Goal: Find contact information: Find contact information

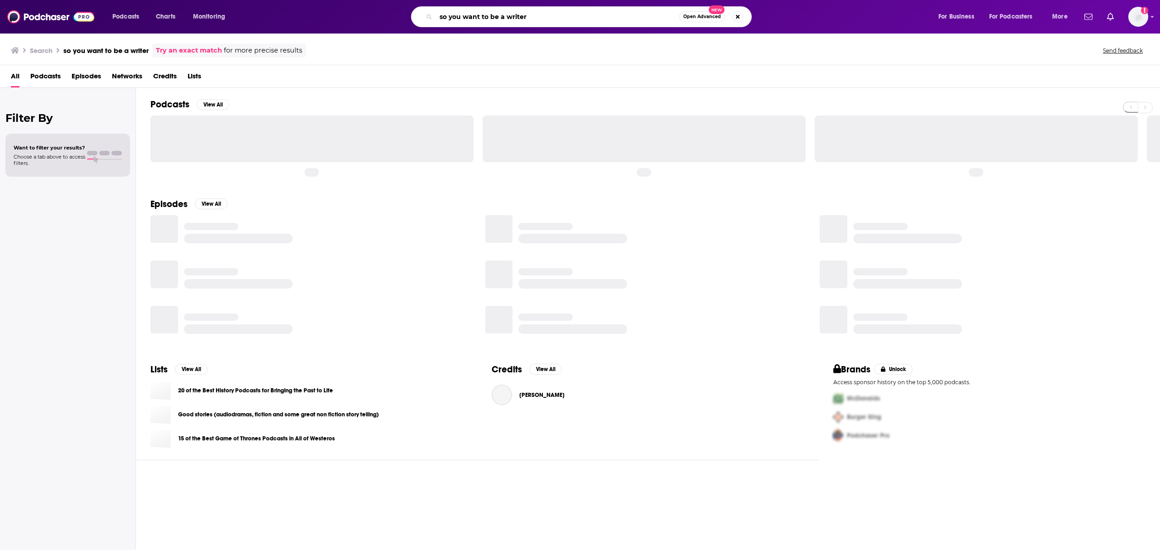
drag, startPoint x: 531, startPoint y: 19, endPoint x: 402, endPoint y: 19, distance: 129.1
click at [402, 19] on div "so you want to be a writer Open Advanced New" at bounding box center [589, 16] width 677 height 21
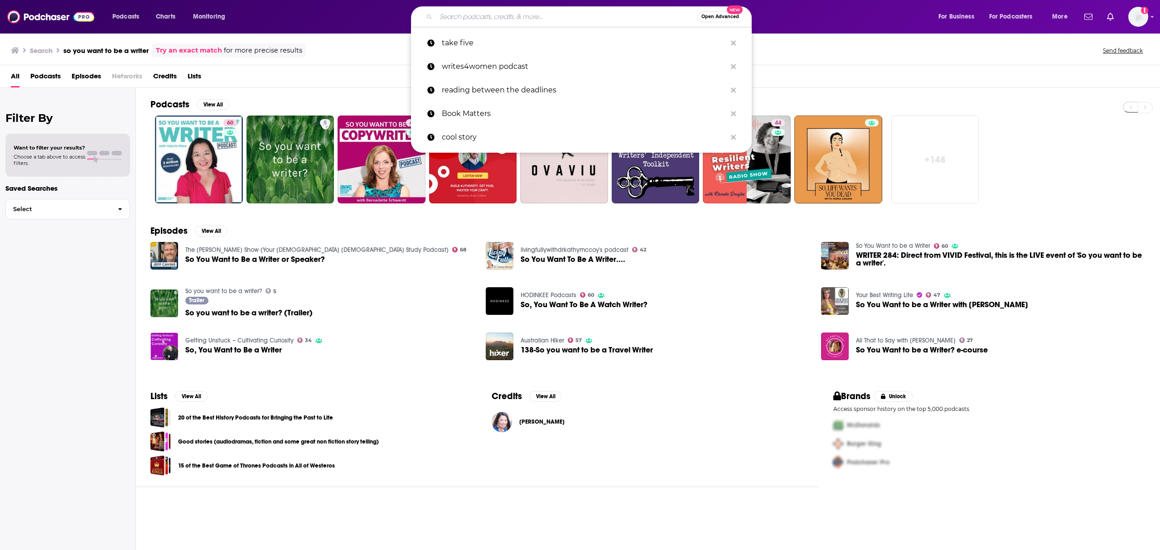
paste input "• Parental As Anything"
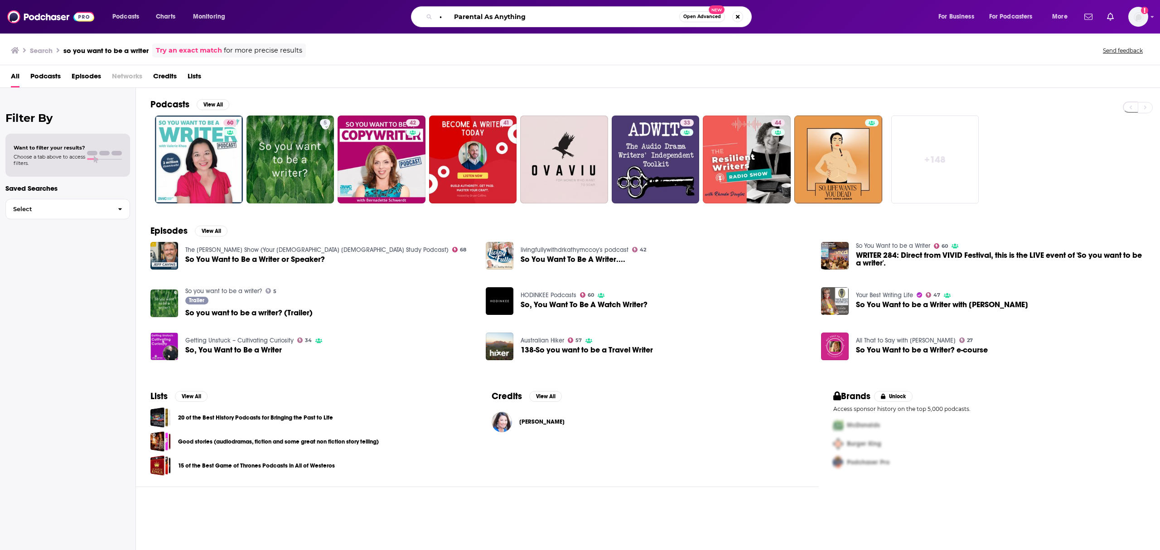
drag, startPoint x: 453, startPoint y: 14, endPoint x: 525, endPoint y: 8, distance: 71.3
click at [453, 14] on input "• Parental As Anything" at bounding box center [557, 17] width 243 height 14
click at [525, 20] on input "Parental As Anything" at bounding box center [557, 17] width 243 height 14
type input "Parental As Anything"
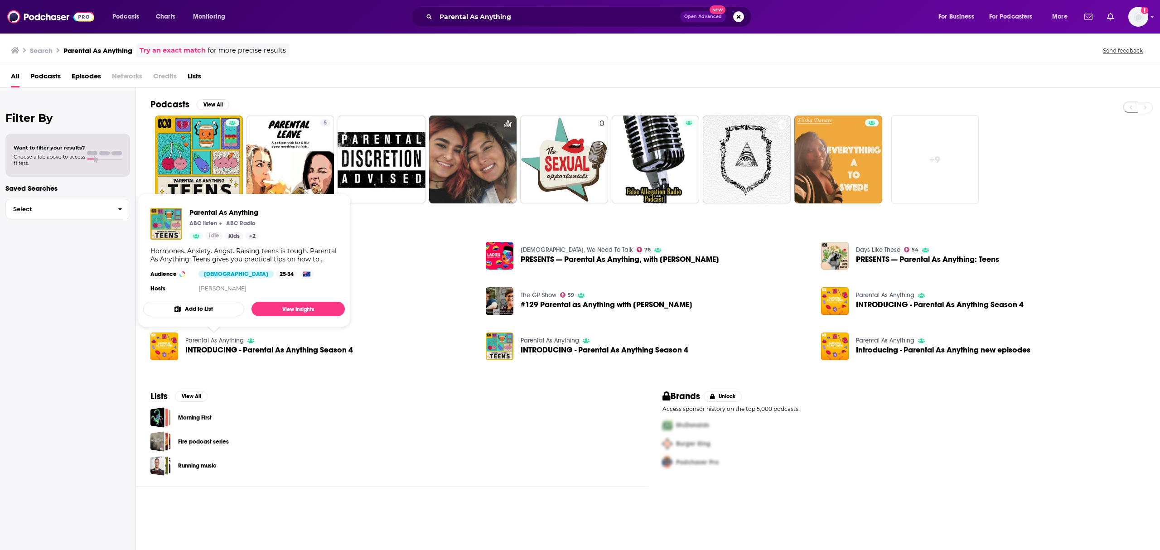
click at [218, 339] on link "Parental As Anything" at bounding box center [214, 341] width 58 height 8
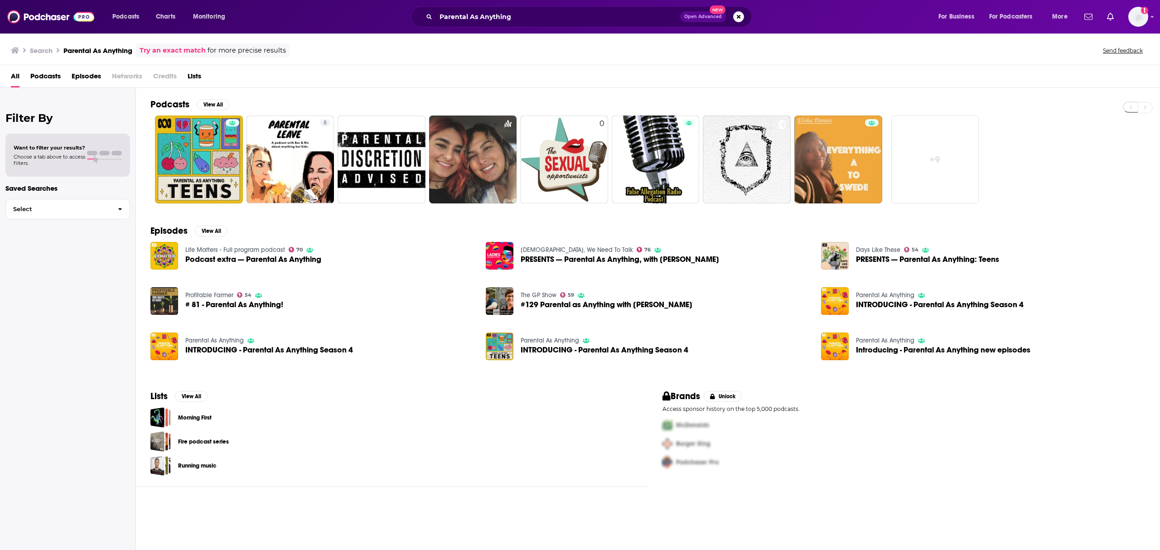
click at [217, 345] on div "Parental As Anything INTRODUCING - Parental As Anything Season 4" at bounding box center [269, 346] width 168 height 28
click at [167, 347] on img "INTRODUCING - Parental As Anything Season 4" at bounding box center [164, 346] width 28 height 28
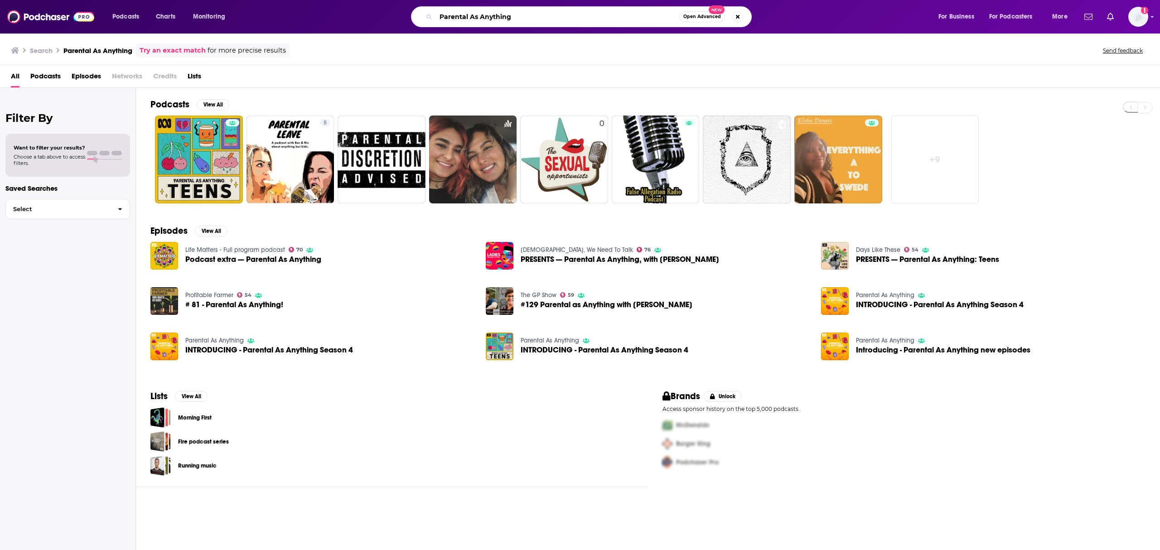
click at [526, 14] on input "Parental As Anything" at bounding box center [557, 17] width 243 height 14
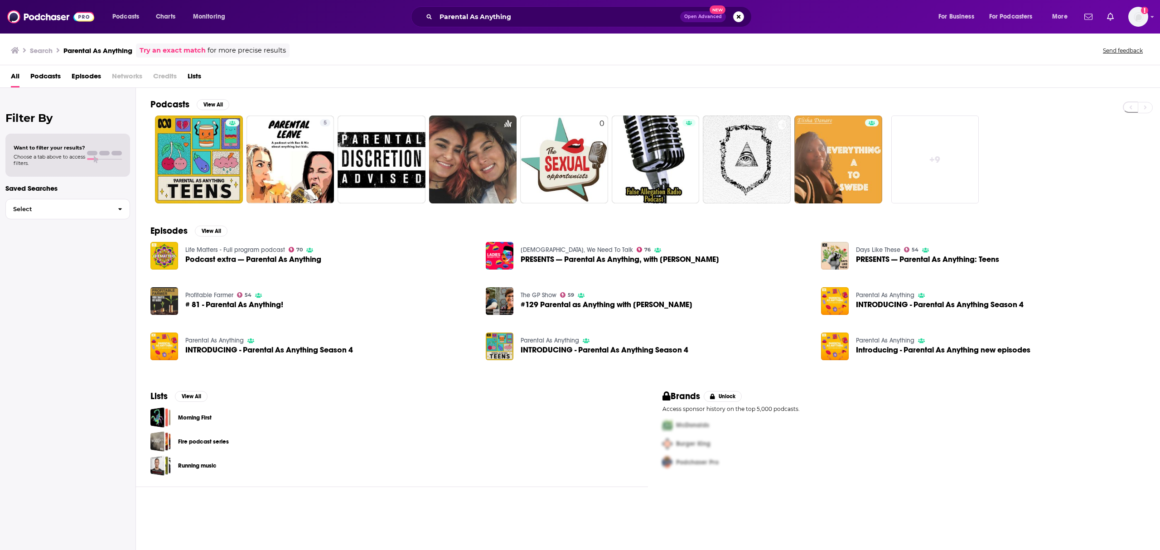
click at [877, 258] on span "PRESENTS — Parental As Anything: Teens" at bounding box center [927, 259] width 143 height 8
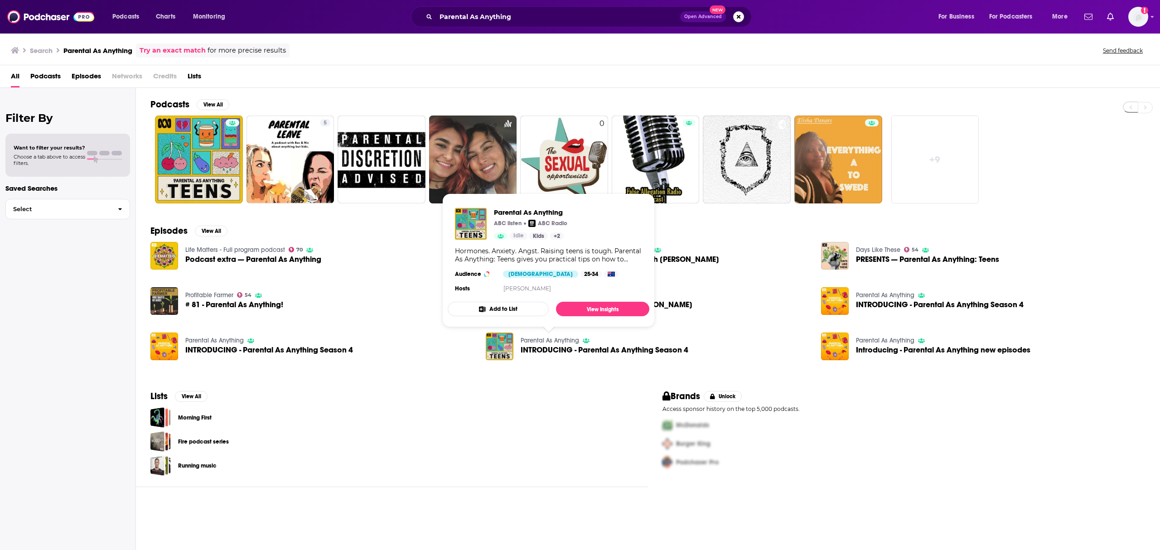
click at [546, 339] on link "Parental As Anything" at bounding box center [549, 341] width 58 height 8
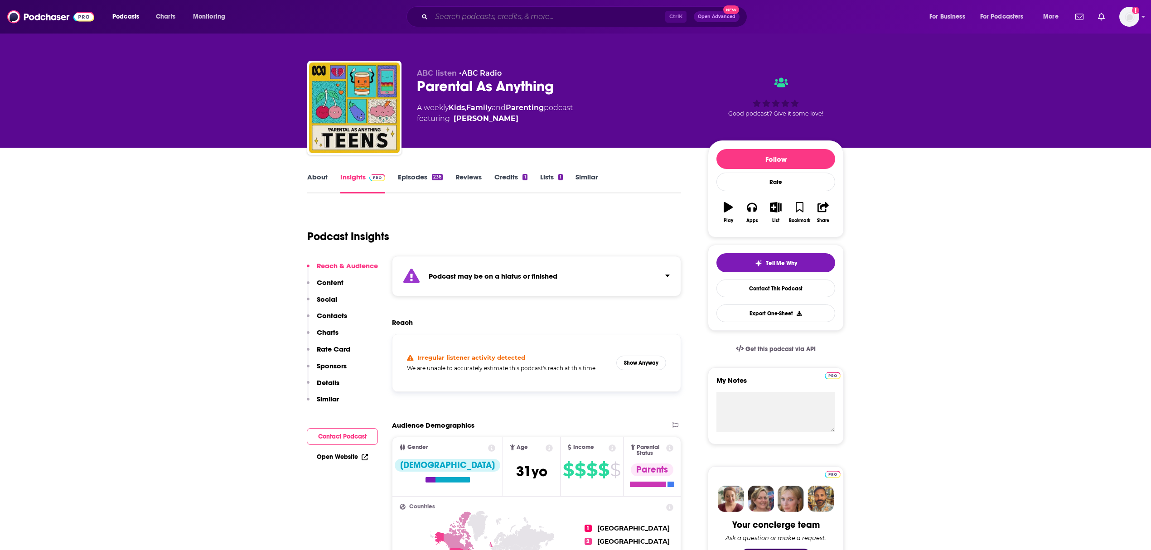
click at [478, 18] on input "Search podcasts, credits, & more..." at bounding box center [548, 17] width 234 height 14
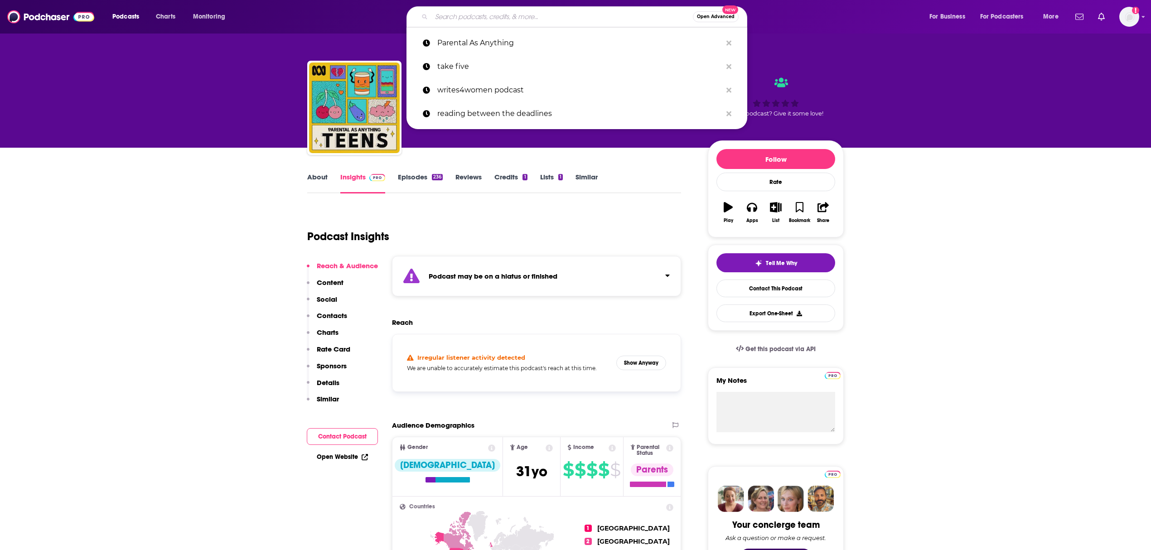
paste input "• Beyond the Bump"
type input "• Beyond the Bump"
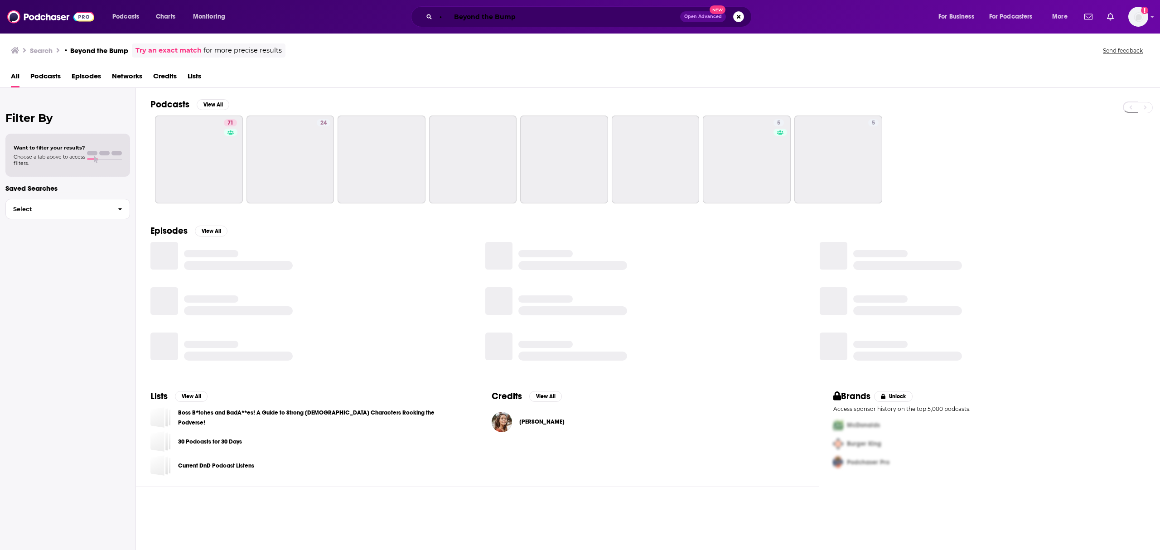
click at [452, 17] on input "• Beyond the Bump" at bounding box center [558, 17] width 244 height 14
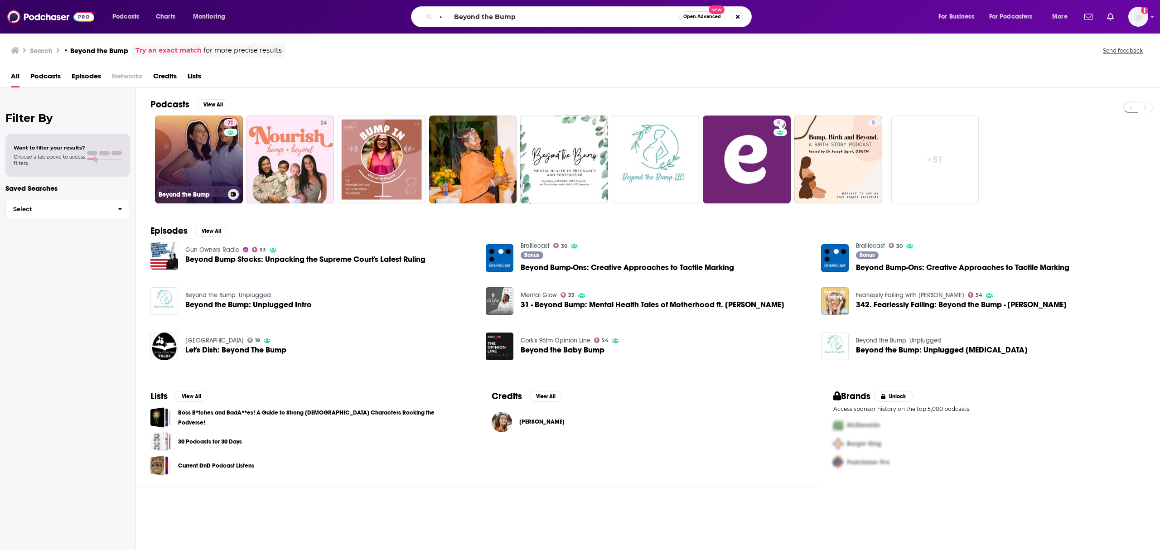
click at [183, 135] on link "71 Beyond the Bump" at bounding box center [199, 160] width 88 height 88
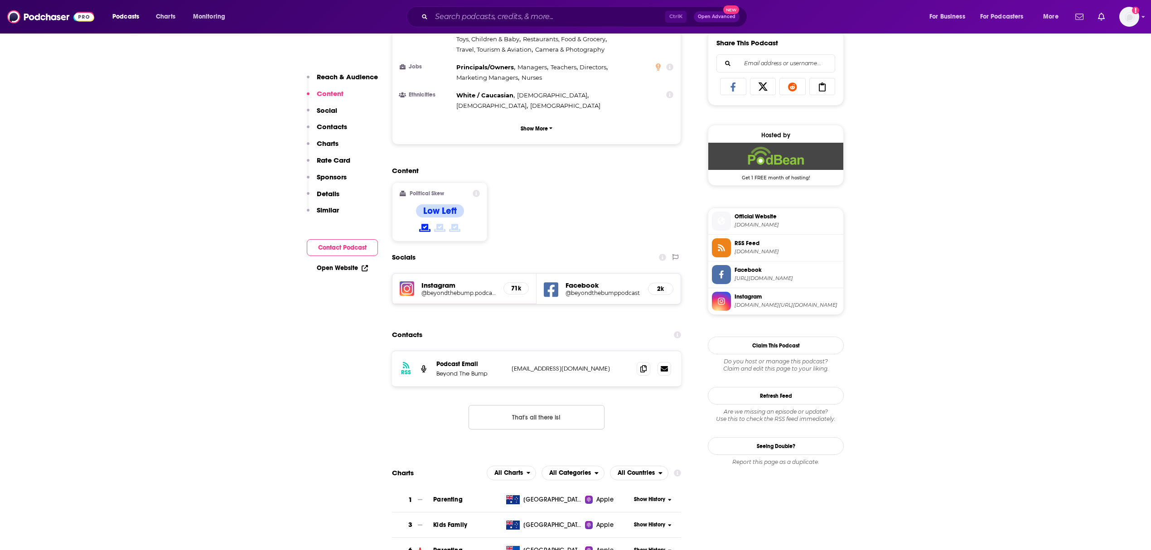
scroll to position [604, 0]
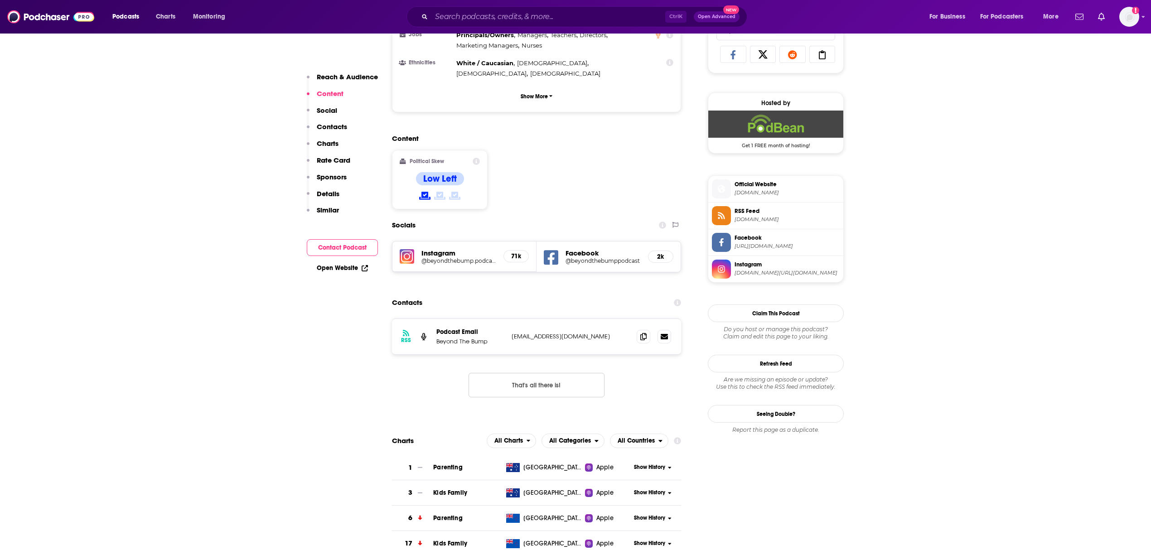
drag, startPoint x: 626, startPoint y: 298, endPoint x: 513, endPoint y: 297, distance: 112.8
click at [513, 332] on p "[EMAIL_ADDRESS][DOMAIN_NAME]" at bounding box center [570, 336] width 118 height 8
copy p "[EMAIL_ADDRESS][DOMAIN_NAME]"
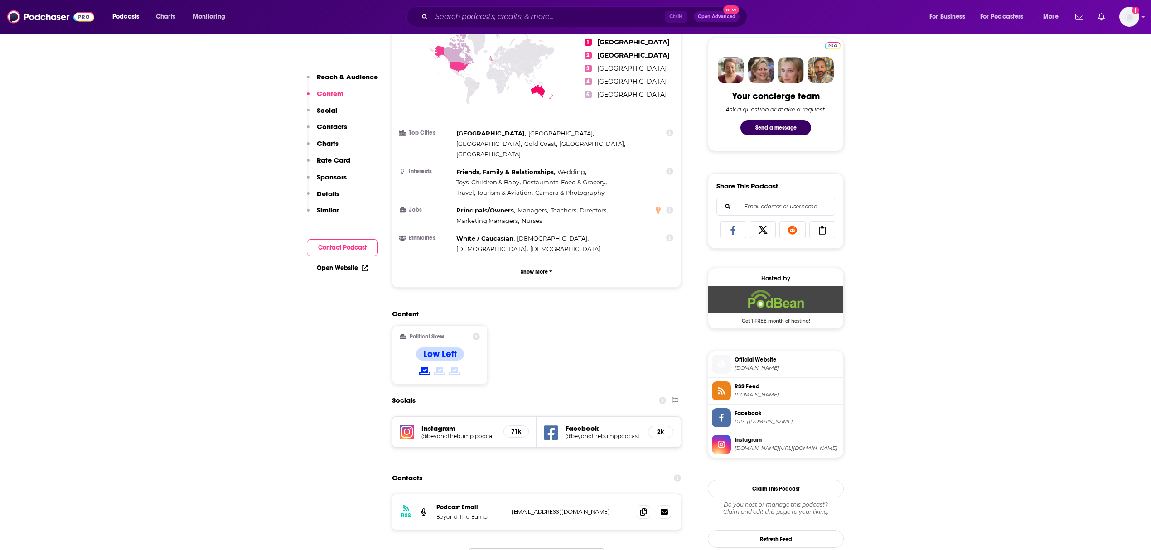
scroll to position [302, 0]
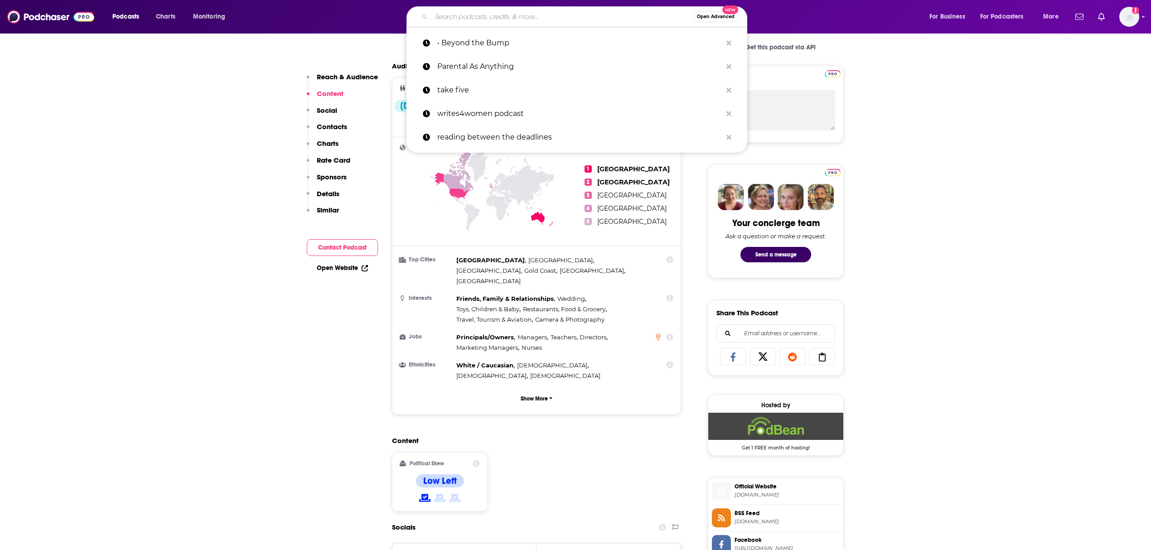
click at [533, 10] on input "Search podcasts, credits, & more..." at bounding box center [561, 17] width 261 height 14
paste input "• Mothergroup The Podcast"
type input "• Mothergroup The Podcast"
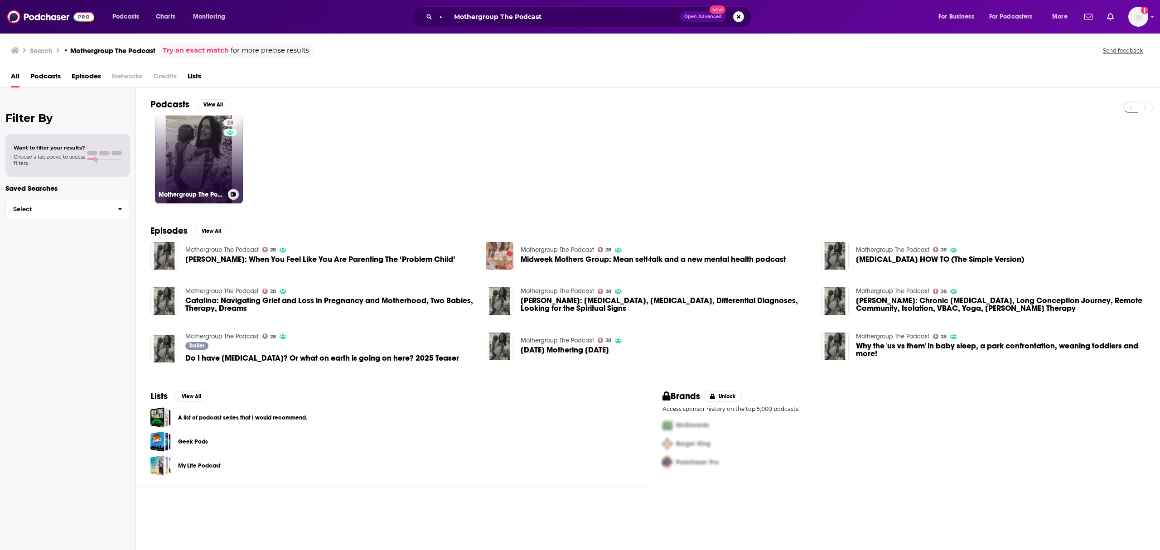
click at [202, 140] on link "28 Mothergroup The Podcast" at bounding box center [199, 160] width 88 height 88
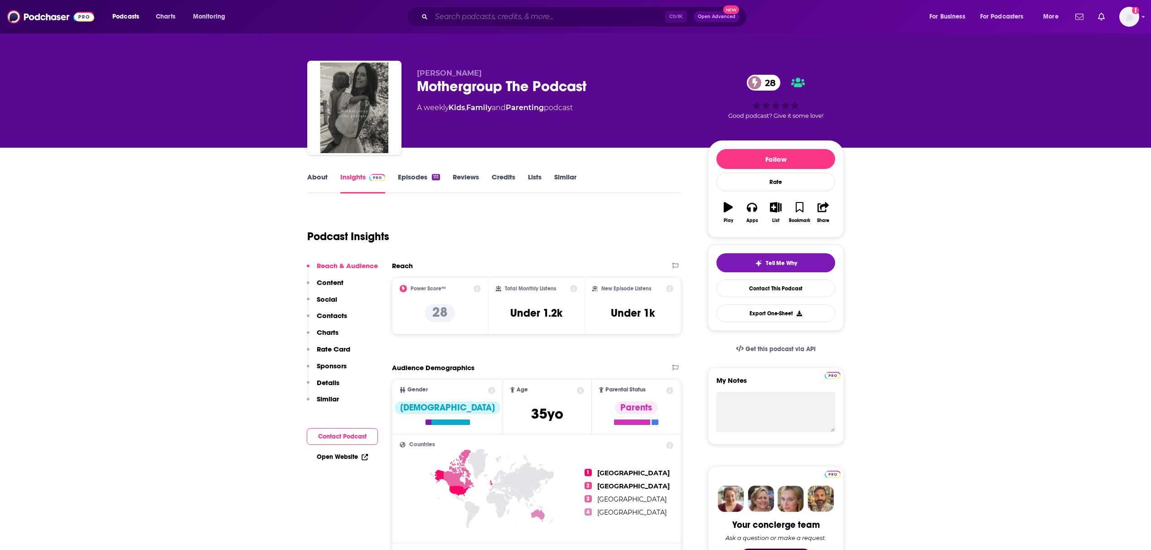
click at [475, 15] on input "Search podcasts, credits, & more..." at bounding box center [548, 17] width 234 height 14
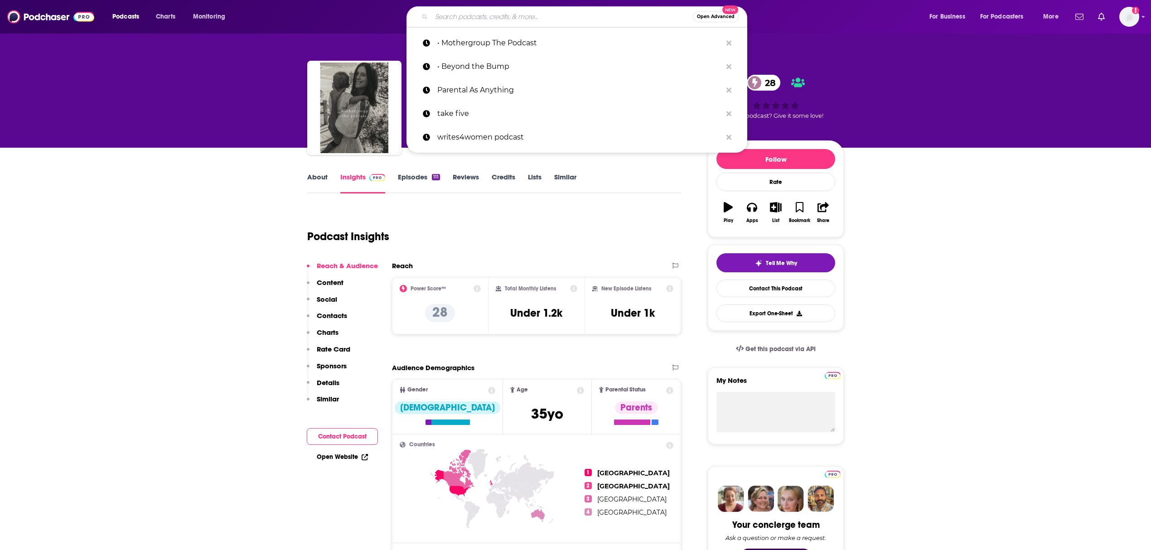
paste input "• The [PERSON_NAME] Show"
type input "• The [PERSON_NAME] Show"
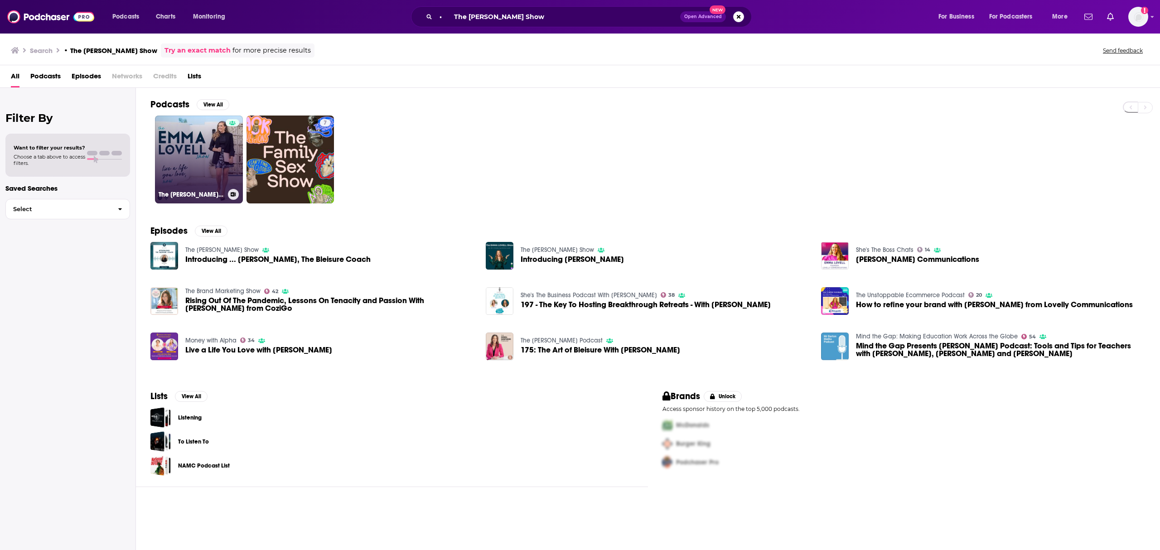
click at [191, 138] on link "The [PERSON_NAME] Show" at bounding box center [199, 160] width 88 height 88
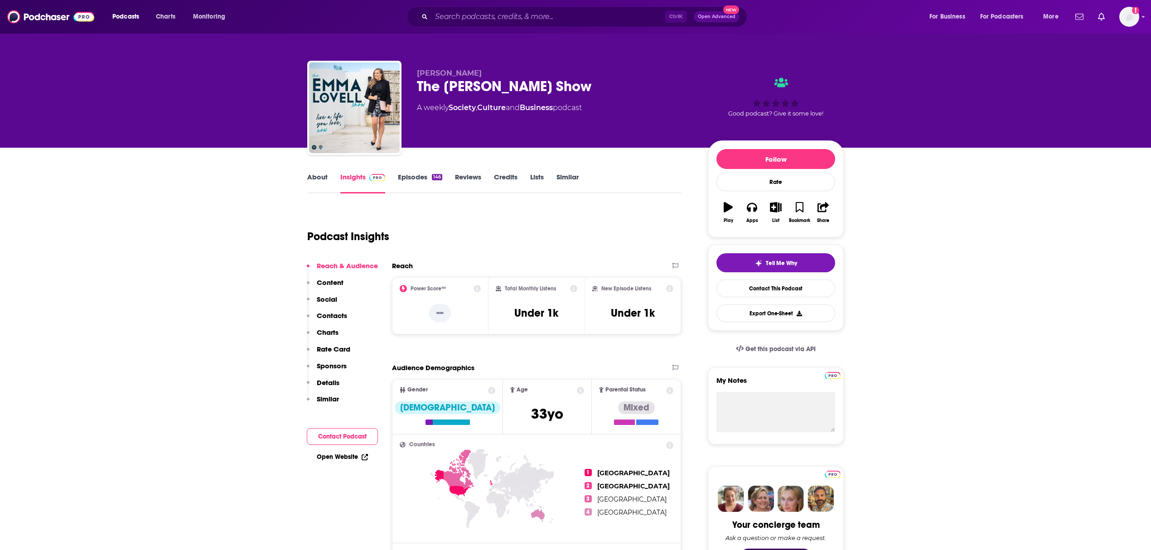
scroll to position [60, 0]
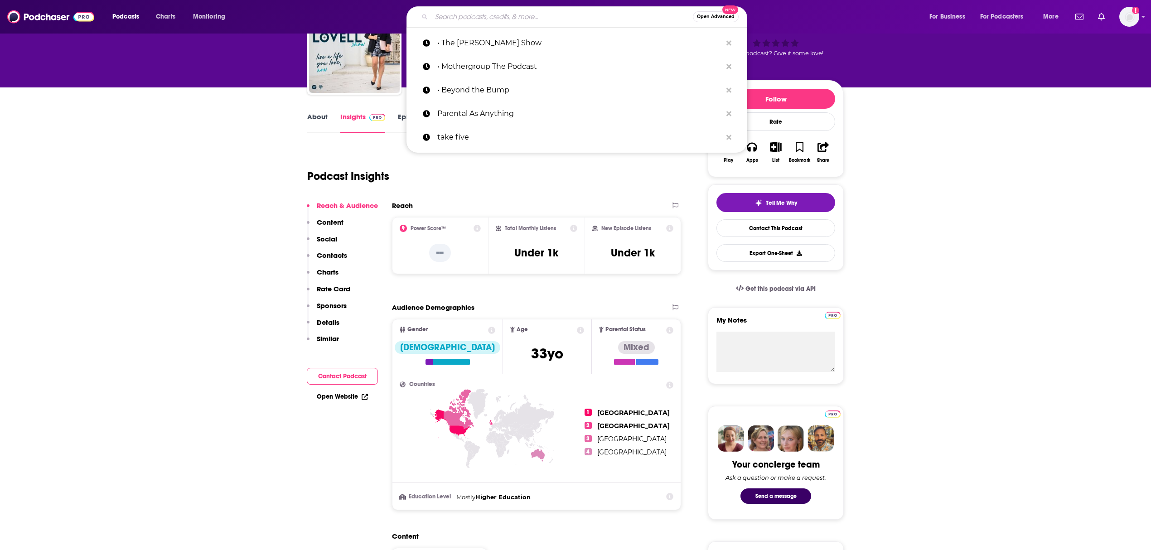
click at [530, 17] on input "Search podcasts, credits, & more..." at bounding box center [561, 17] width 261 height 14
paste input "• Feed Play Love"
type input "• Feed Play Love"
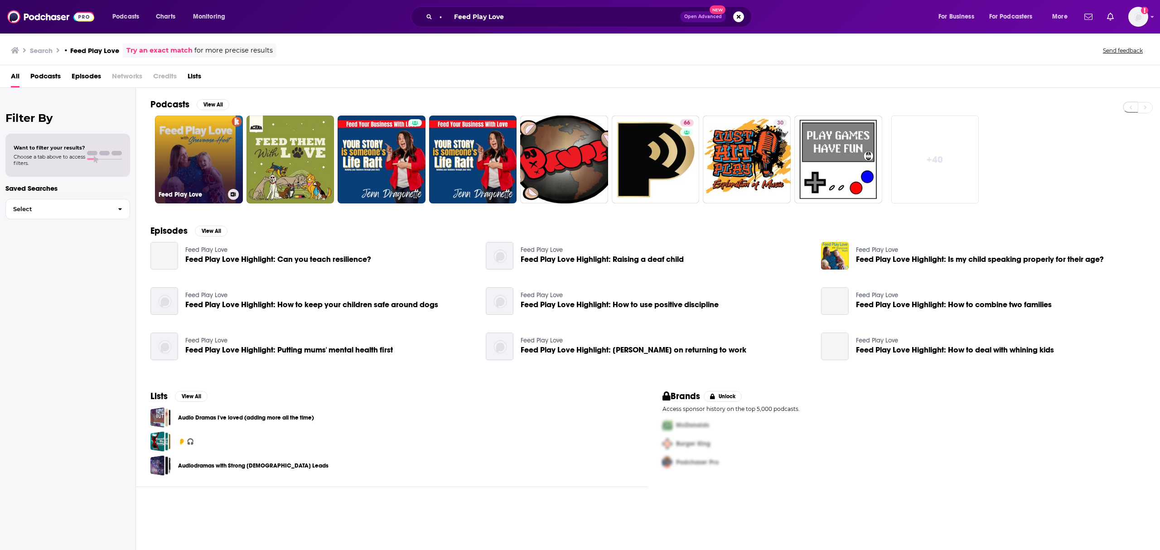
click at [201, 145] on link "Feed Play Love" at bounding box center [199, 160] width 88 height 88
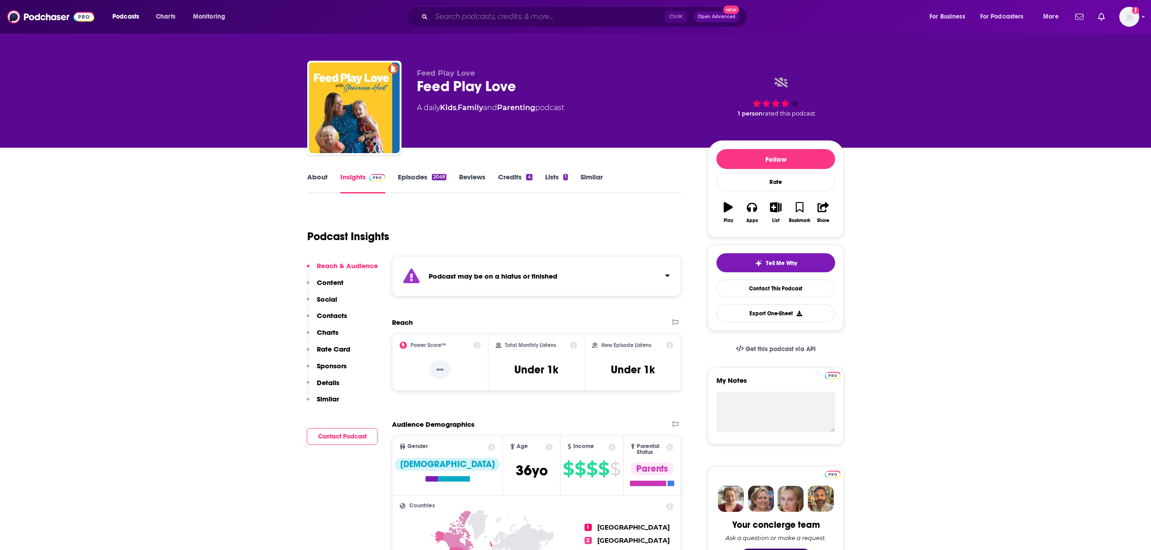
drag, startPoint x: 486, startPoint y: 12, endPoint x: 479, endPoint y: 11, distance: 6.8
click at [486, 13] on input "Search podcasts, credits, & more..." at bounding box center [548, 17] width 234 height 14
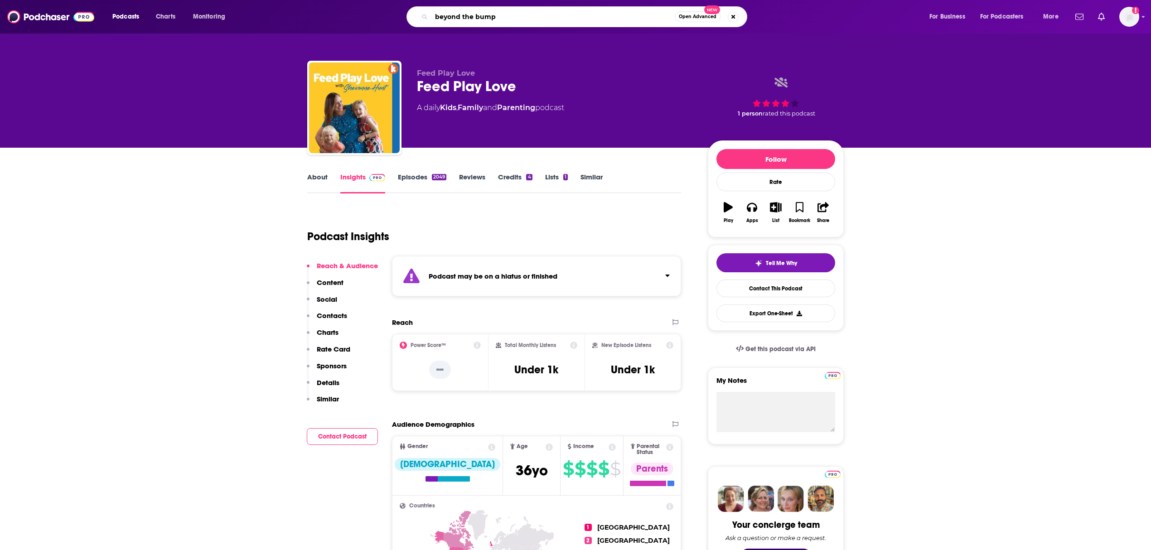
type input "beyond the bumpp"
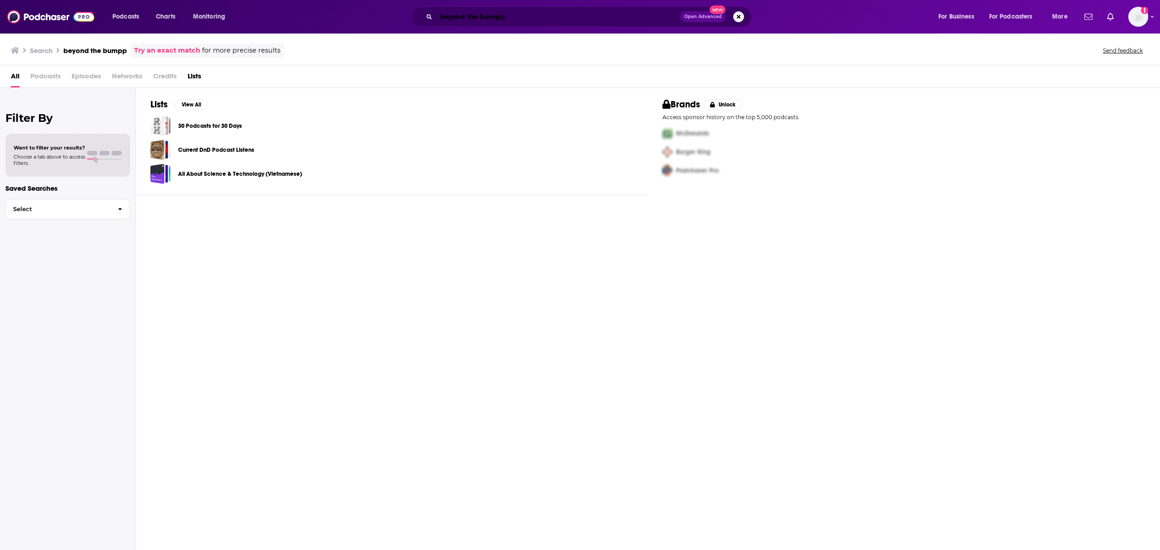
drag, startPoint x: 509, startPoint y: 19, endPoint x: 521, endPoint y: 20, distance: 11.9
click at [509, 19] on input "beyond the bumpp" at bounding box center [558, 17] width 244 height 14
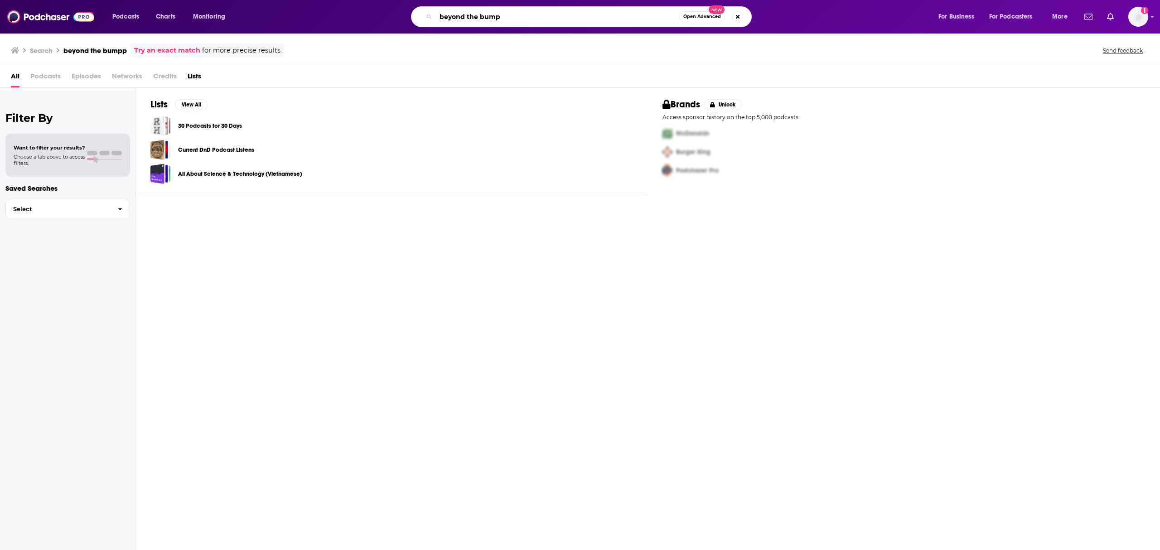
type input "beyond the bump"
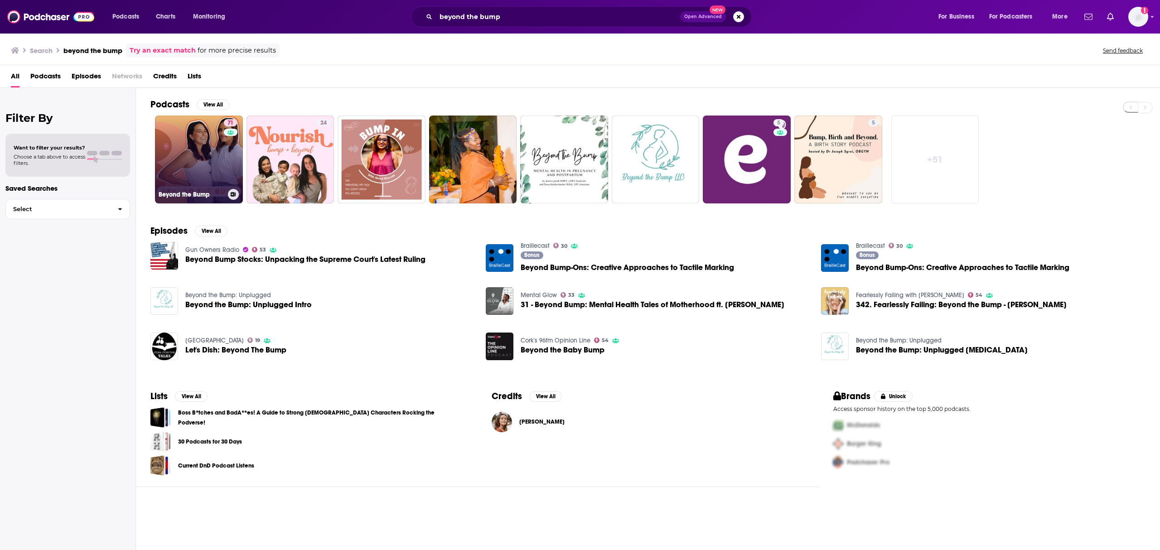
click at [212, 148] on link "71 Beyond the Bump" at bounding box center [199, 160] width 88 height 88
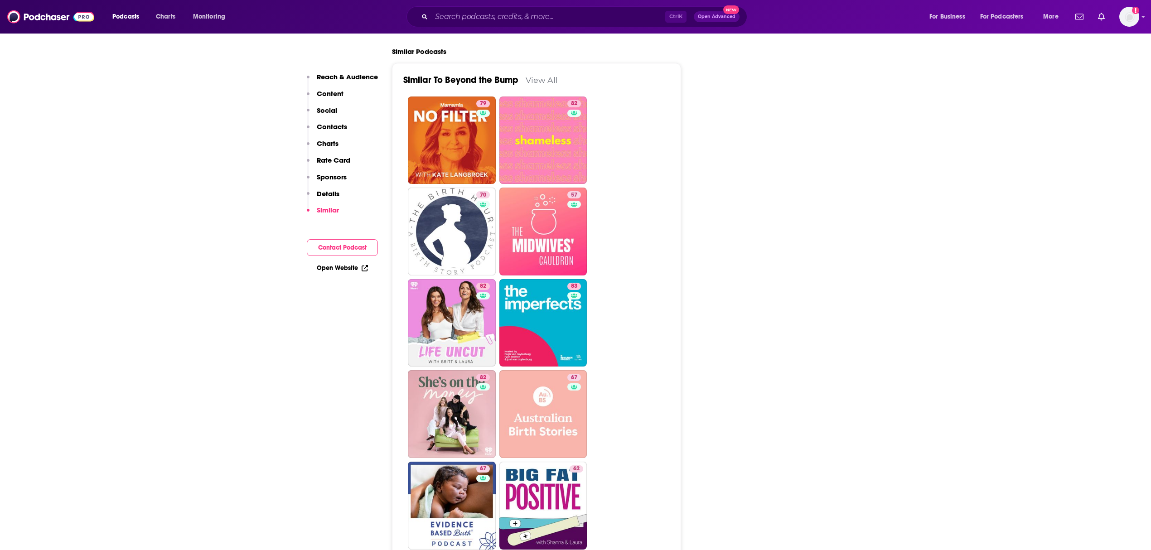
scroll to position [1932, 0]
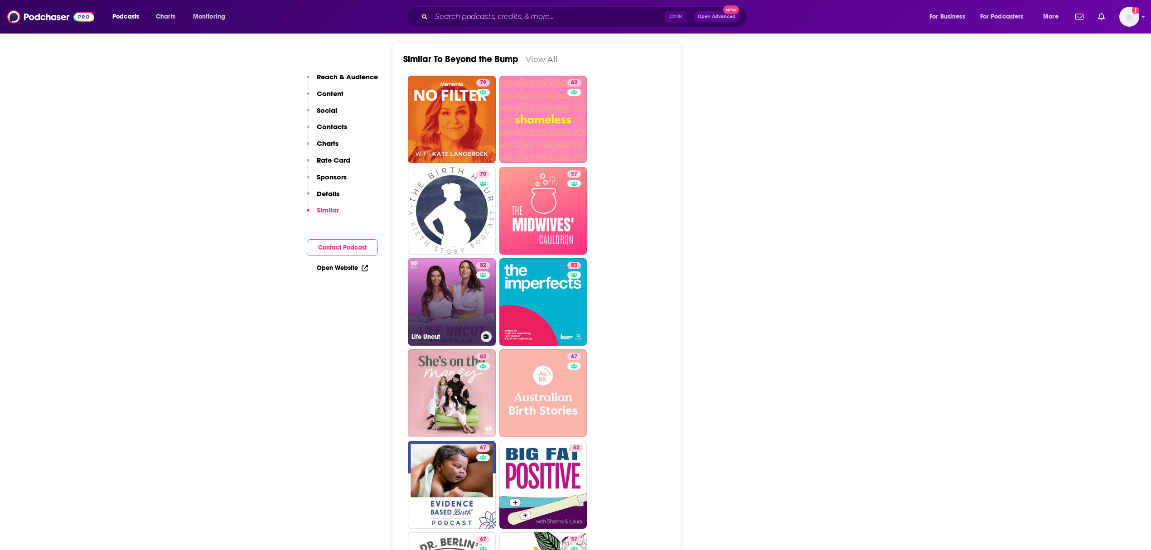
click at [446, 295] on link "82 Life Uncut" at bounding box center [452, 302] width 88 height 88
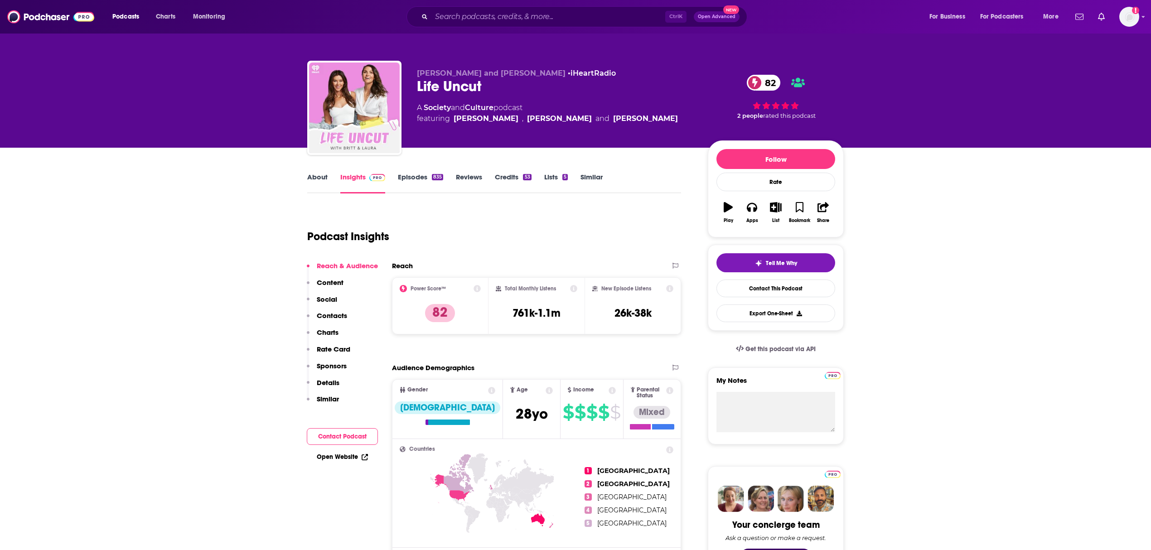
click at [294, 43] on div "[PERSON_NAME] and [PERSON_NAME] • iHeartRadio Life Uncut 82 A Society and Cultu…" at bounding box center [575, 74] width 580 height 148
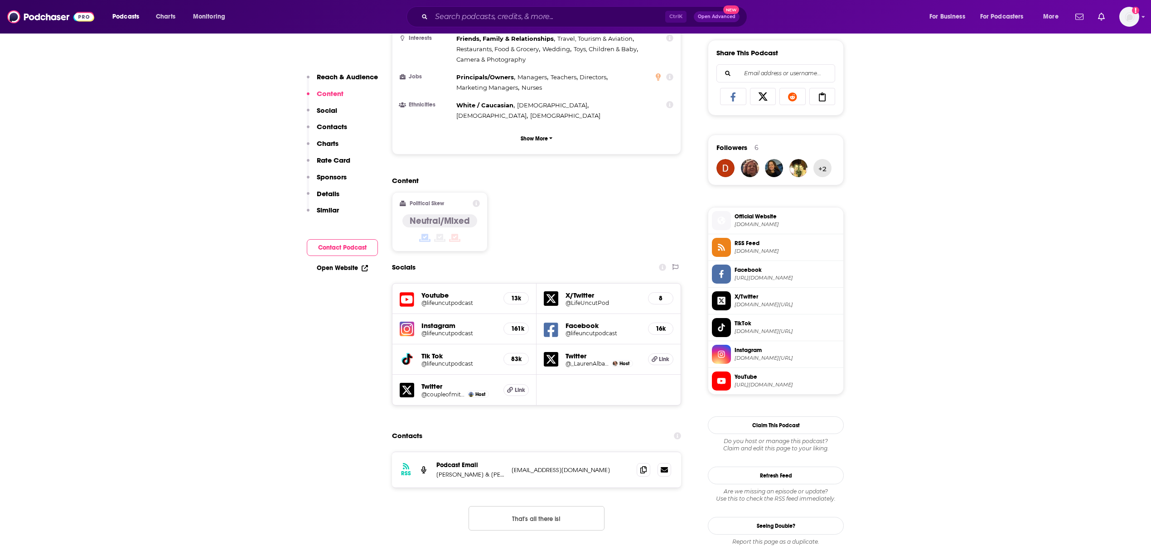
scroll to position [664, 0]
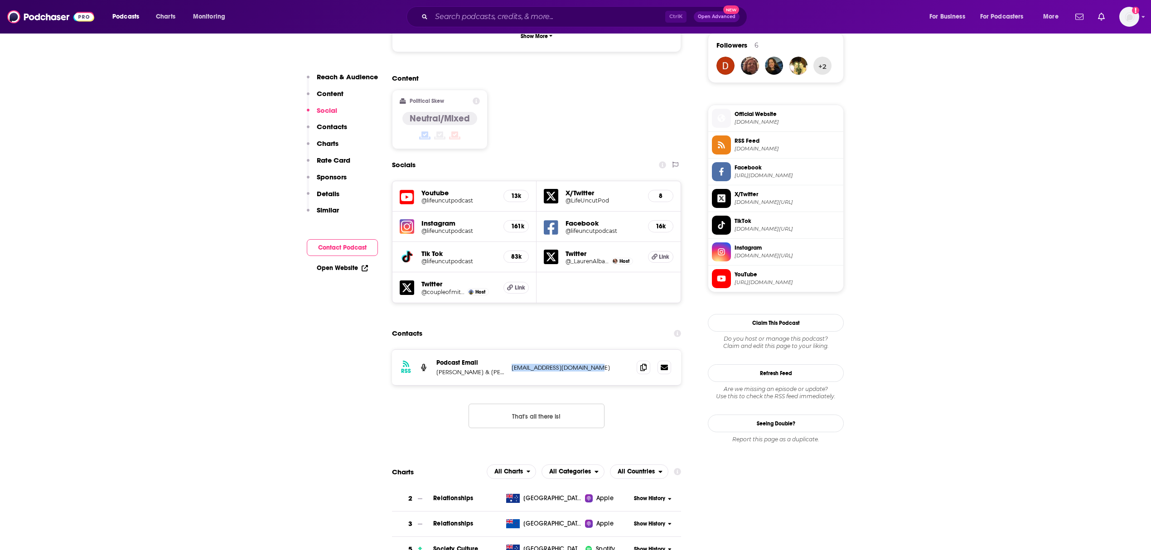
drag, startPoint x: 602, startPoint y: 332, endPoint x: 509, endPoint y: 330, distance: 92.4
click at [509, 350] on div "RSS Podcast Email [PERSON_NAME] & [PERSON_NAME] [EMAIL_ADDRESS][DOMAIN_NAME] [E…" at bounding box center [536, 367] width 289 height 35
copy p "[EMAIL_ADDRESS][DOMAIN_NAME]"
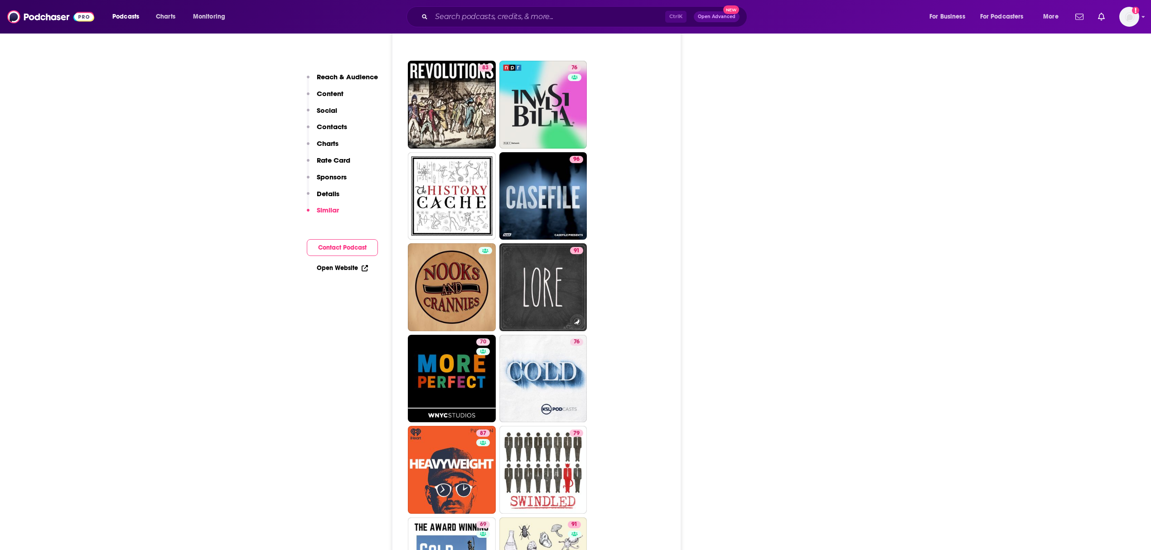
scroll to position [3503, 0]
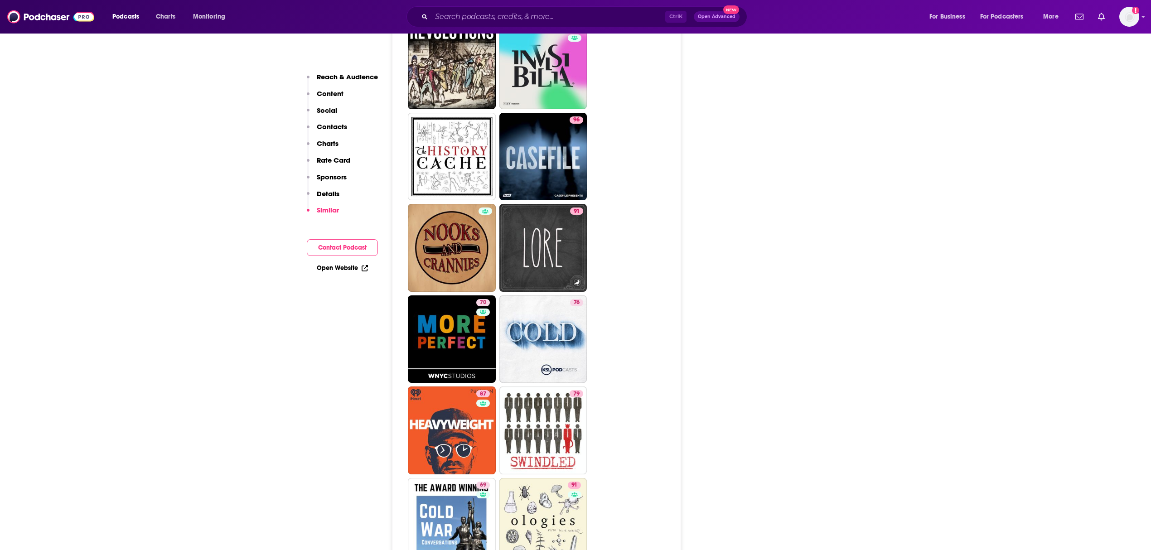
type input "[URL][DOMAIN_NAME]"
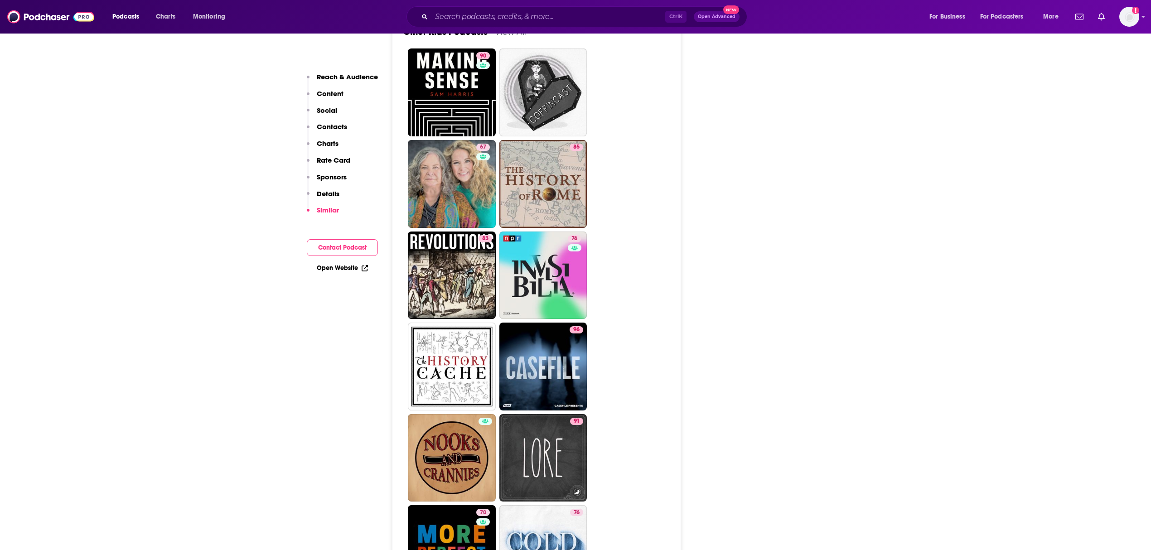
scroll to position [2899, 0]
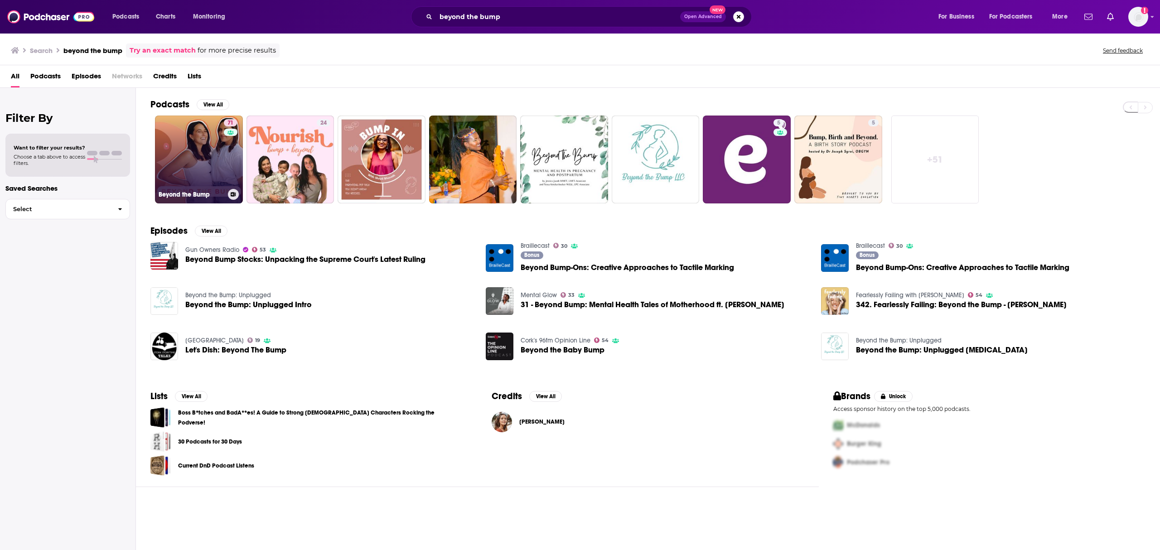
click at [202, 149] on link "71 Beyond the Bump" at bounding box center [199, 160] width 88 height 88
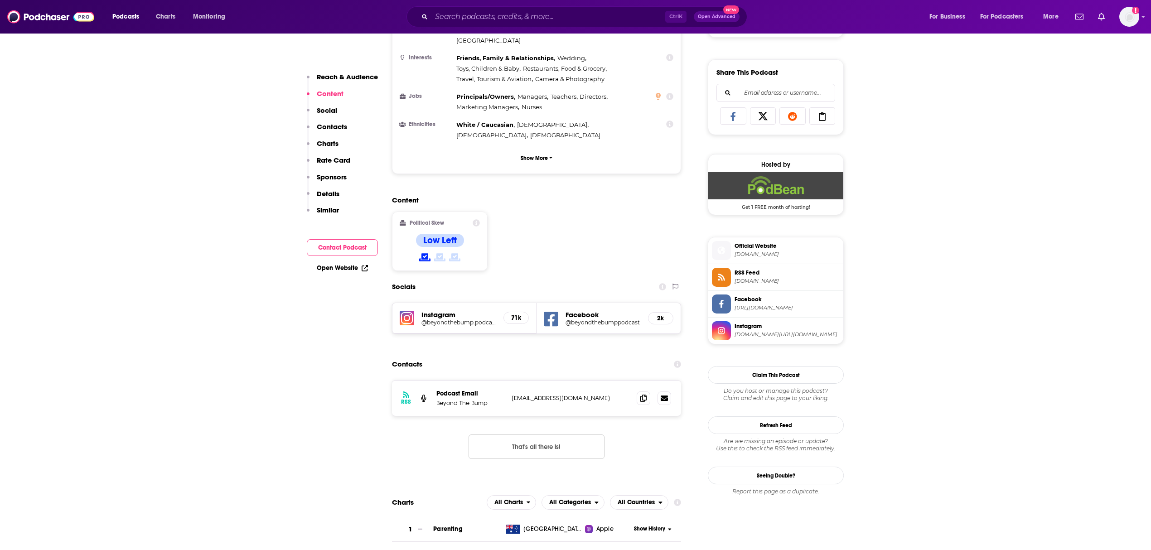
scroll to position [604, 0]
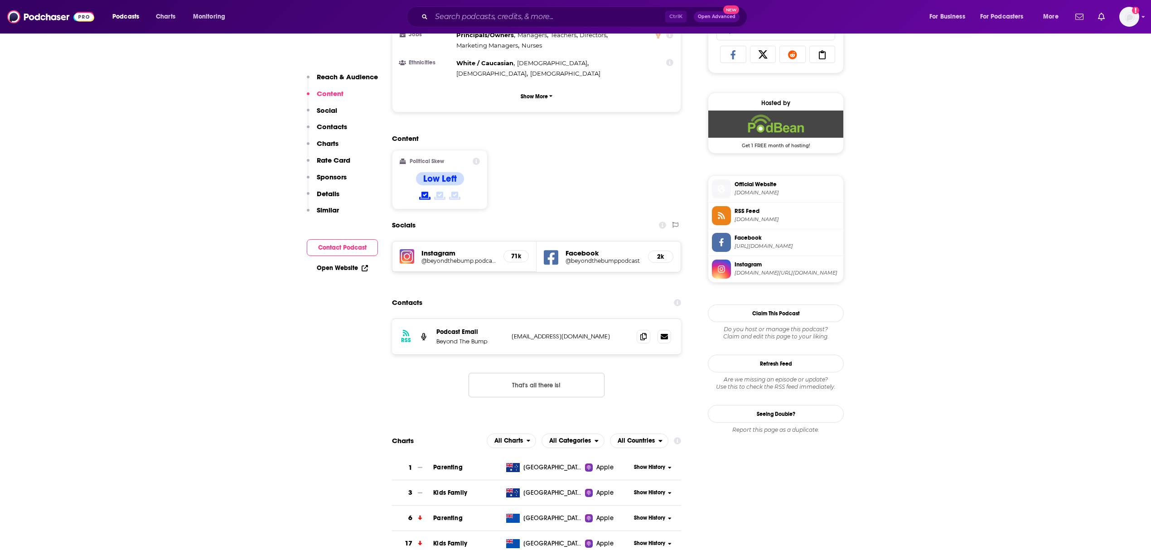
click at [442, 463] on span "Parenting" at bounding box center [447, 467] width 29 height 8
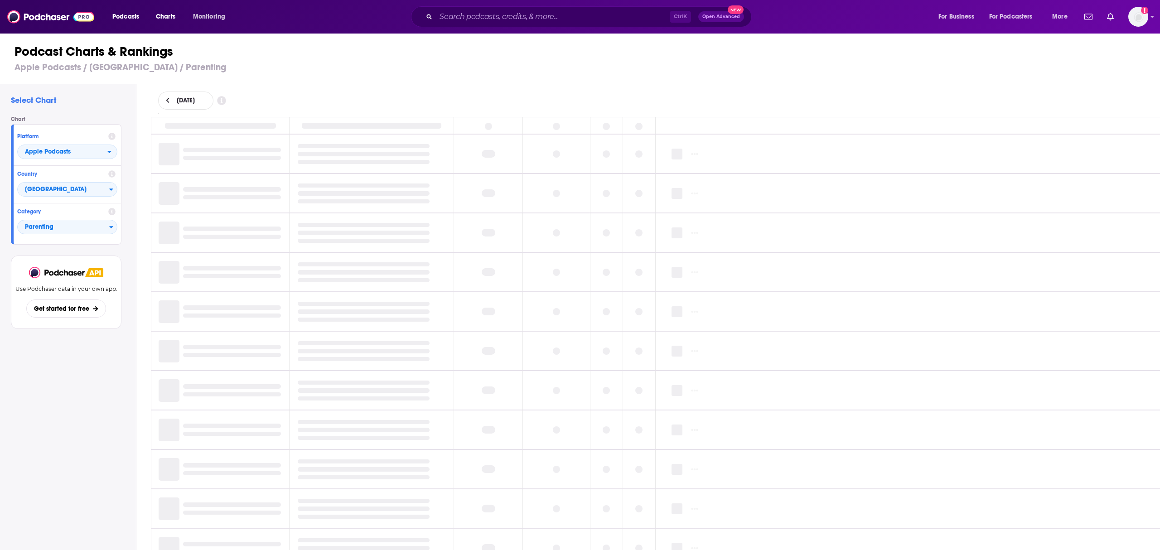
click at [171, 98] on button at bounding box center [168, 101] width 10 height 8
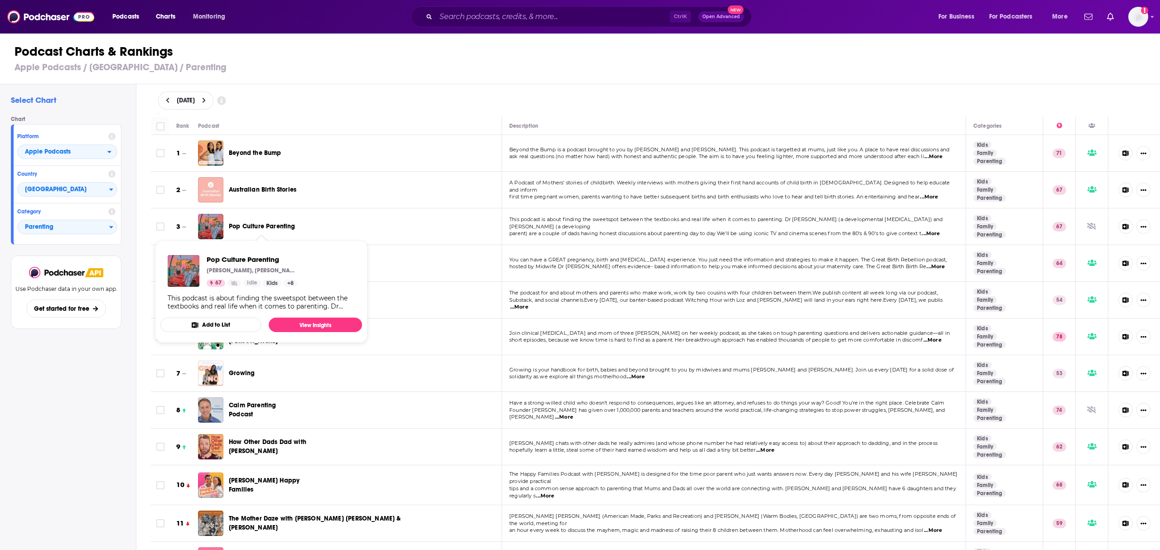
click at [246, 223] on span "Pop Culture Parenting" at bounding box center [262, 226] width 67 height 8
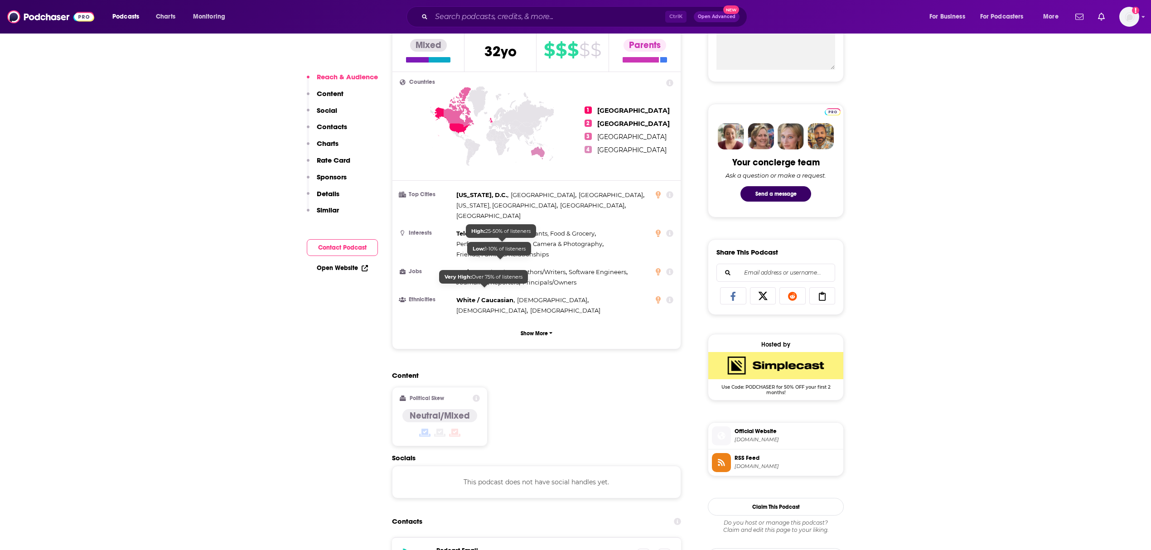
scroll to position [483, 0]
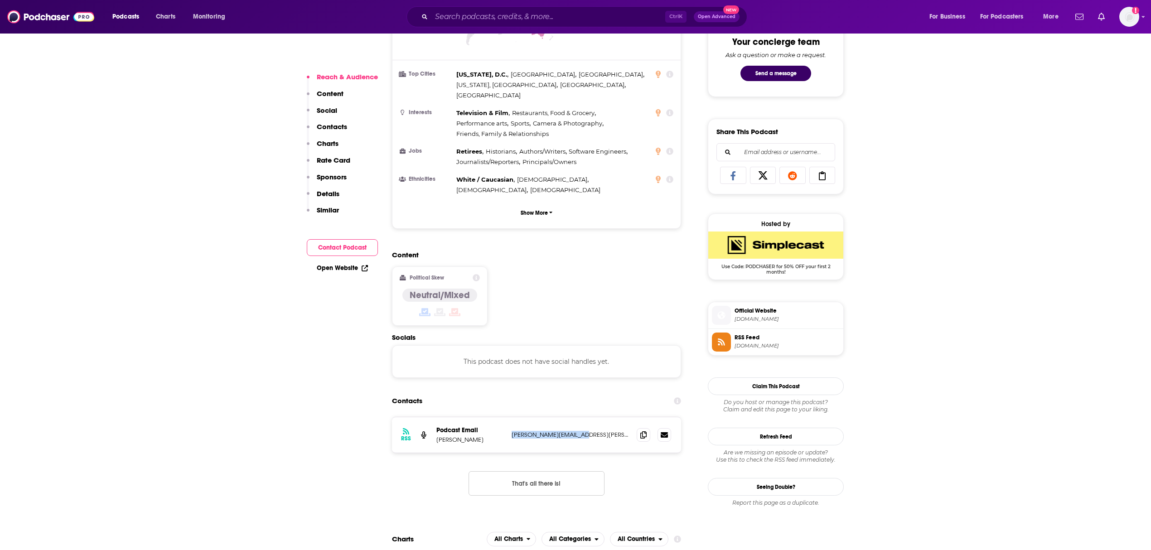
drag, startPoint x: 588, startPoint y: 413, endPoint x: 511, endPoint y: 411, distance: 76.6
click at [511, 431] on p "[PERSON_NAME][EMAIL_ADDRESS][PERSON_NAME][DOMAIN_NAME]" at bounding box center [570, 435] width 118 height 8
copy p "[PERSON_NAME][EMAIL_ADDRESS][PERSON_NAME][DOMAIN_NAME]"
